Goal: Answer question/provide support: Answer question/provide support

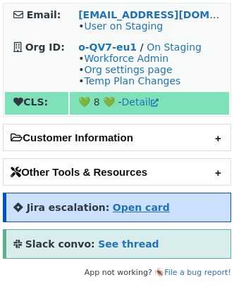
click at [129, 203] on strong "Open card" at bounding box center [141, 207] width 57 height 11
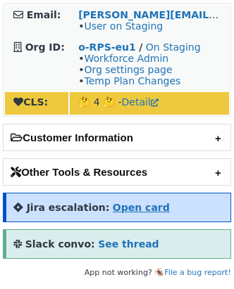
click at [134, 202] on strong "Open card" at bounding box center [141, 207] width 57 height 11
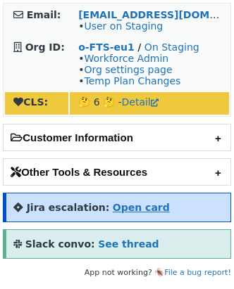
click at [139, 207] on strong "Open card" at bounding box center [141, 207] width 57 height 11
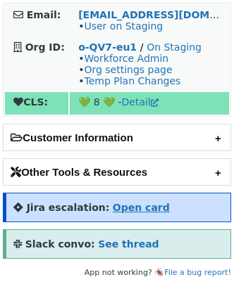
click at [137, 106] on strong "Open card" at bounding box center [141, 207] width 57 height 11
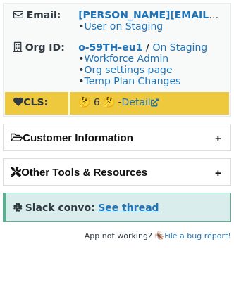
click at [106, 207] on strong "See thread" at bounding box center [128, 207] width 60 height 11
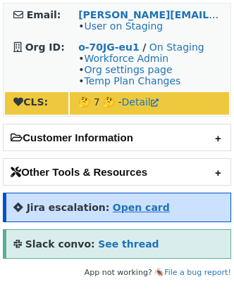
click at [148, 202] on strong "Open card" at bounding box center [141, 207] width 57 height 11
click at [113, 204] on strong "Open card" at bounding box center [141, 207] width 57 height 11
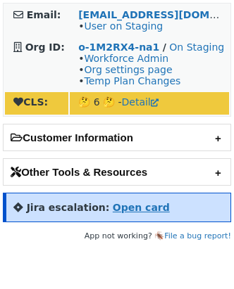
click at [134, 203] on strong "Open card" at bounding box center [141, 207] width 57 height 11
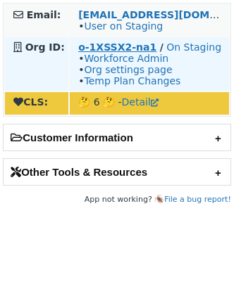
click at [120, 47] on strong "o-1XSSX2-na1" at bounding box center [117, 46] width 78 height 11
